Goal: Task Accomplishment & Management: Use online tool/utility

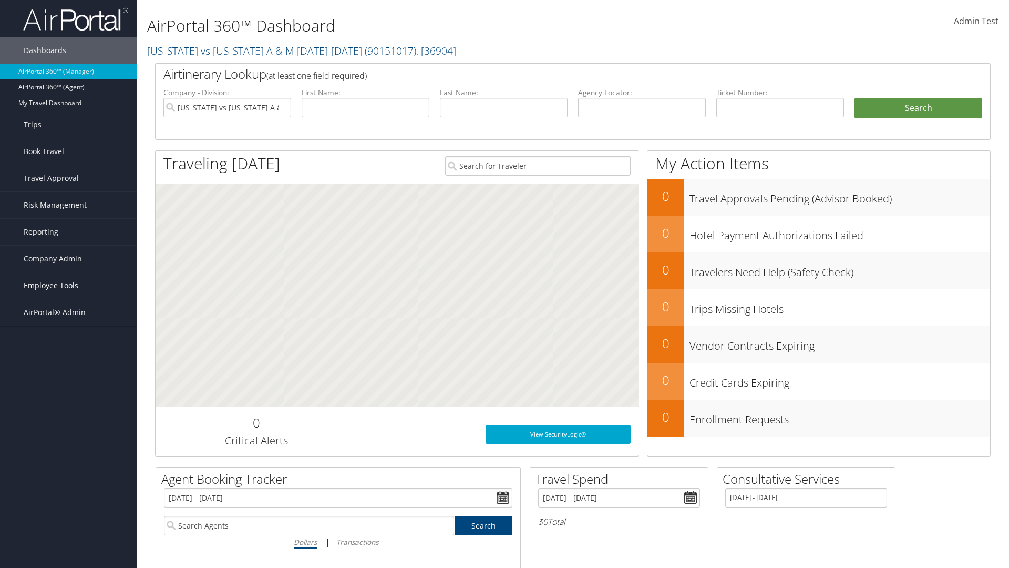
click at [68, 285] on span "Employee Tools" at bounding box center [51, 285] width 55 height 26
click at [68, 370] on link "AndavoVacations Admin" at bounding box center [68, 370] width 137 height 16
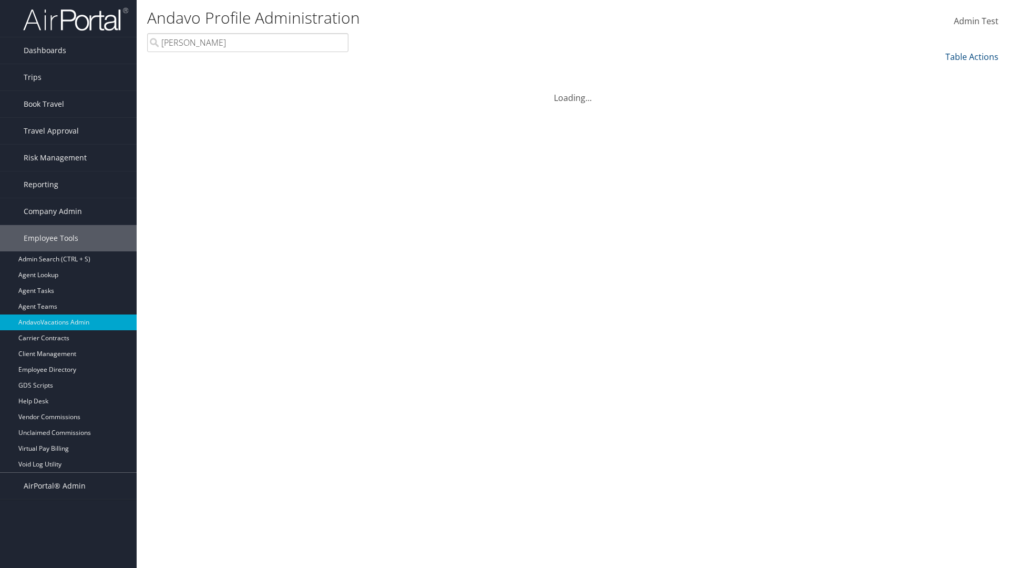
type input "Stephanie"
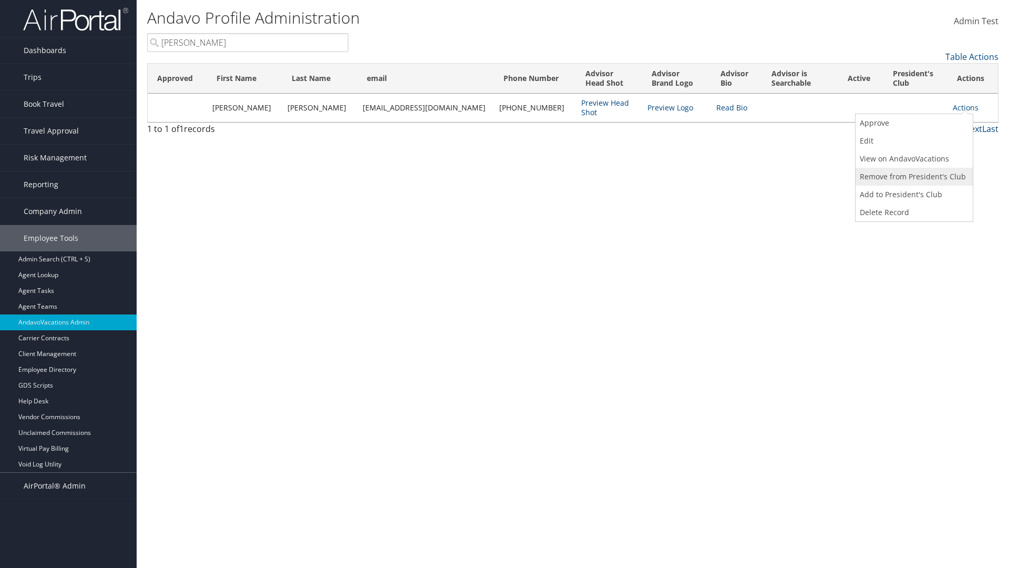
click at [913, 177] on link "Remove from President's Club" at bounding box center [913, 177] width 115 height 18
